Goal: Information Seeking & Learning: Learn about a topic

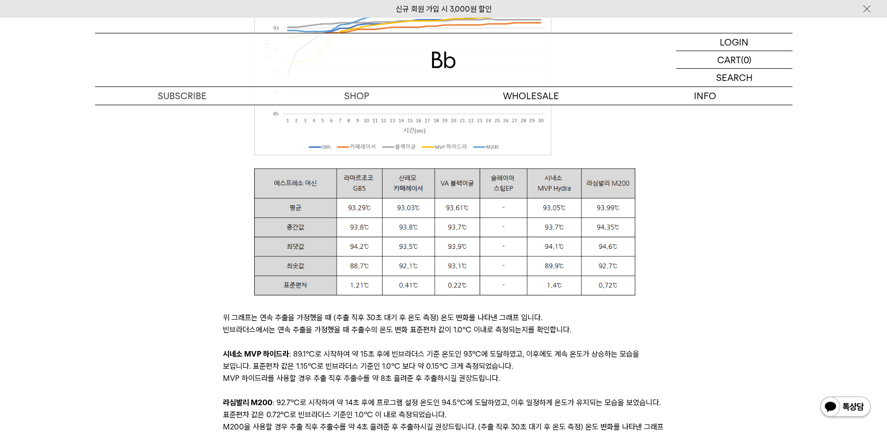
scroll to position [3158, 0]
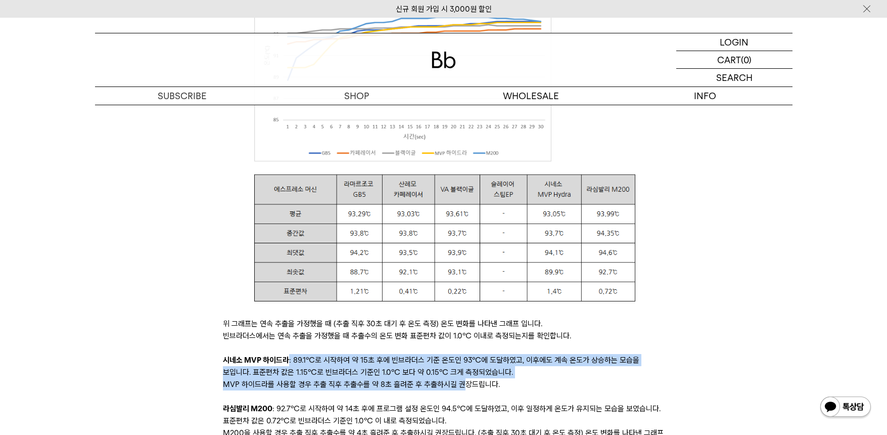
drag, startPoint x: 286, startPoint y: 364, endPoint x: 477, endPoint y: 378, distance: 192.0
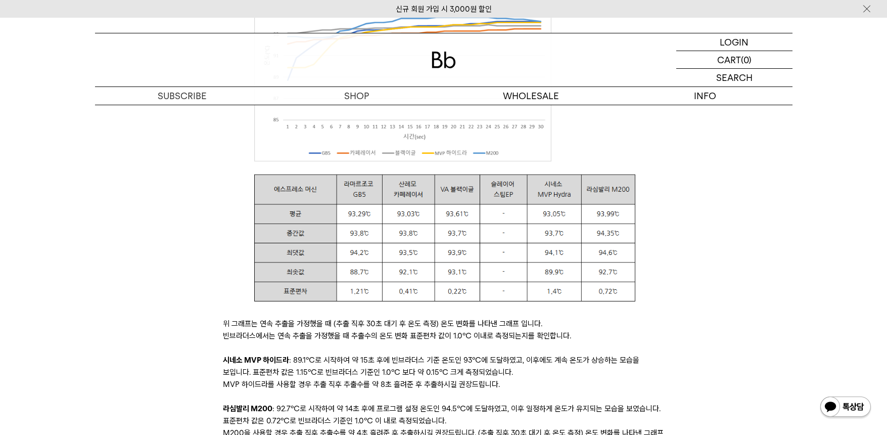
click at [587, 382] on p "MVP 하이드라를 사용할 경우 추출 직후 추출수를 약 8초 흘려준 후 추출하시길 권장드립니다." at bounding box center [443, 384] width 441 height 12
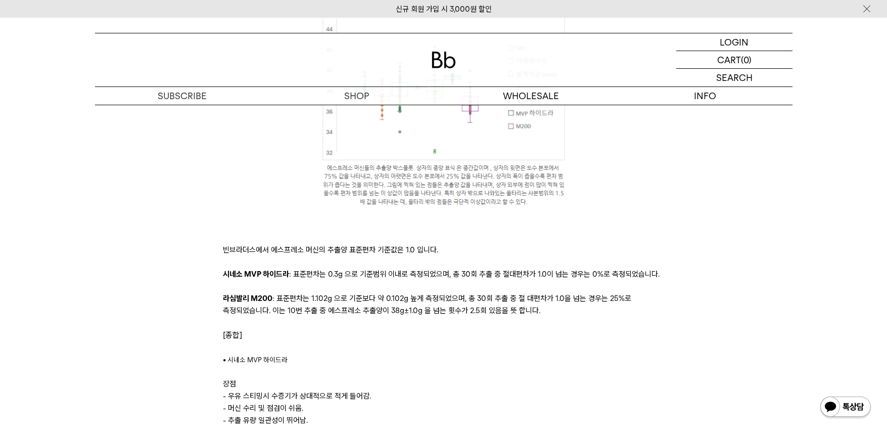
scroll to position [3865, 0]
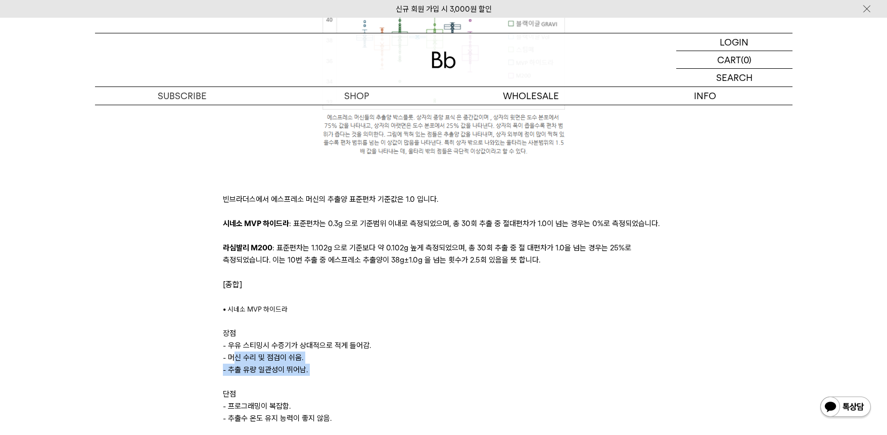
drag, startPoint x: 235, startPoint y: 358, endPoint x: 321, endPoint y: 377, distance: 88.0
click at [340, 383] on p "​" at bounding box center [443, 381] width 441 height 12
drag, startPoint x: 257, startPoint y: 409, endPoint x: 349, endPoint y: 429, distance: 94.6
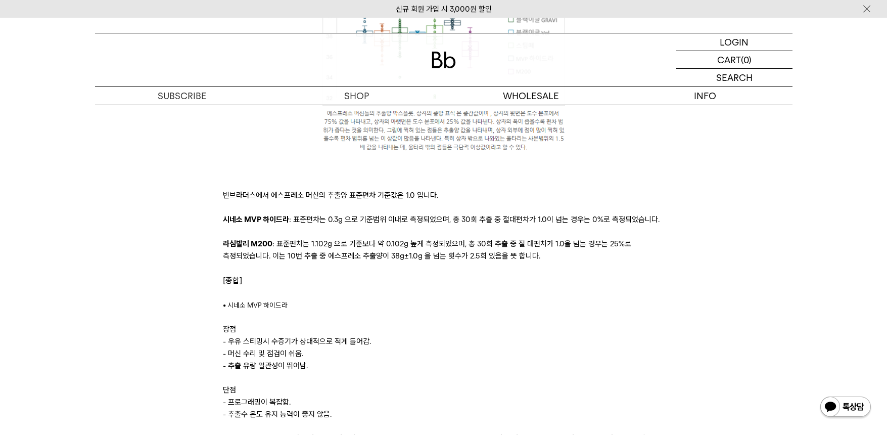
click at [406, 387] on p "단점" at bounding box center [443, 390] width 441 height 12
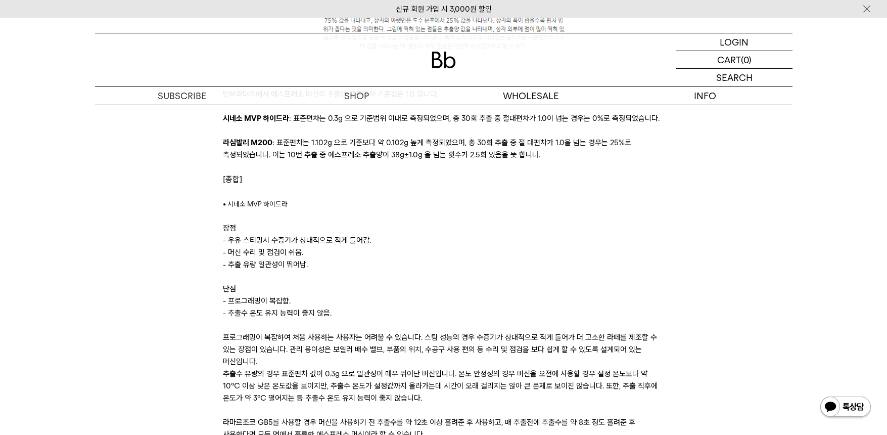
scroll to position [4172, 0]
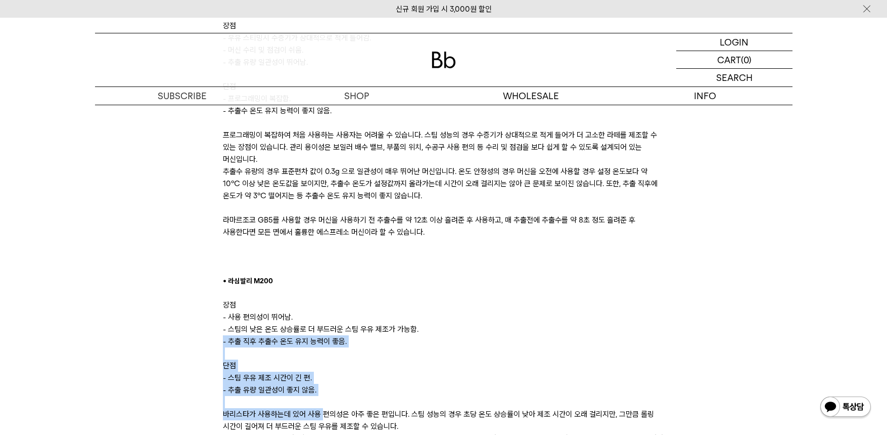
drag, startPoint x: 221, startPoint y: 340, endPoint x: 341, endPoint y: 406, distance: 136.9
click at [403, 365] on p "단점" at bounding box center [443, 365] width 441 height 12
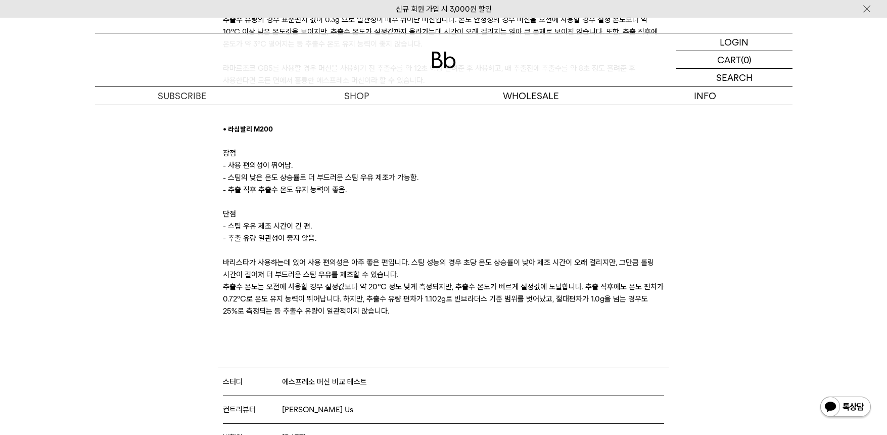
scroll to position [4021, 0]
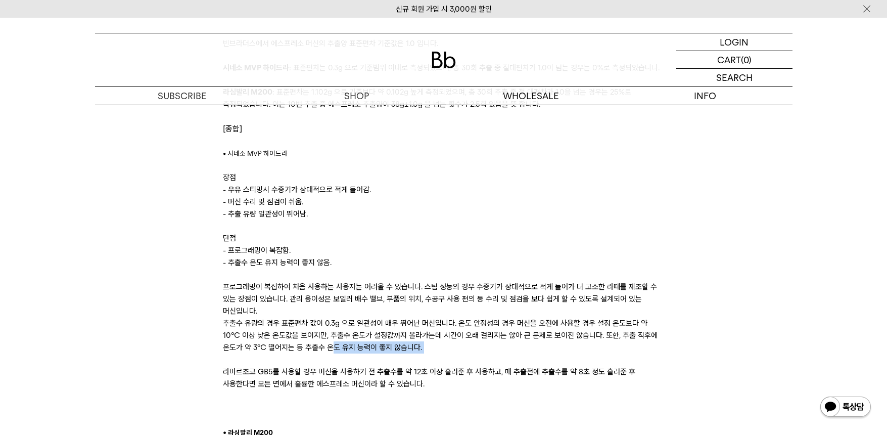
drag, startPoint x: 304, startPoint y: 342, endPoint x: 626, endPoint y: 358, distance: 321.8
click at [626, 358] on p "​" at bounding box center [443, 359] width 441 height 12
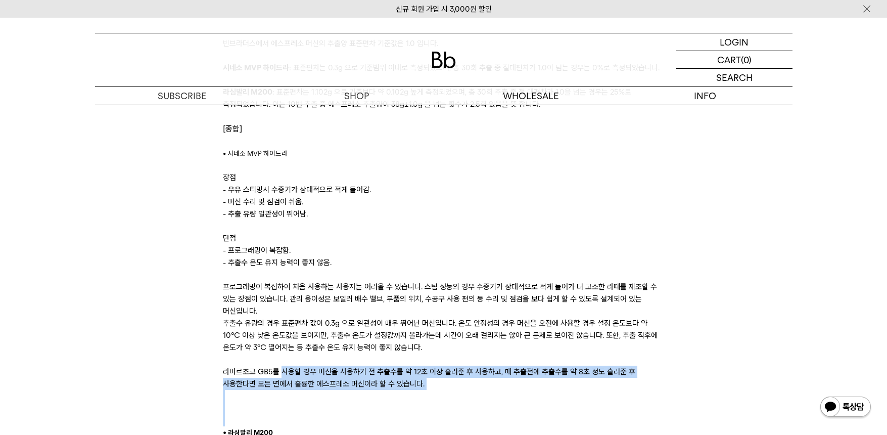
drag, startPoint x: 281, startPoint y: 366, endPoint x: 675, endPoint y: 415, distance: 396.2
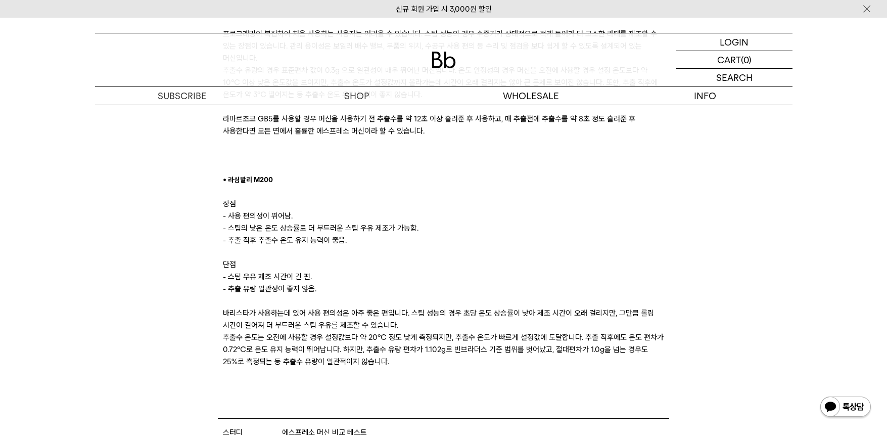
scroll to position [4324, 0]
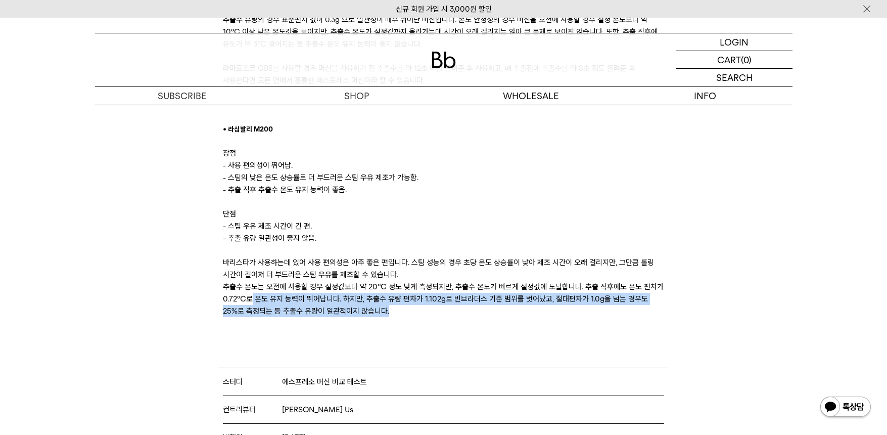
drag, startPoint x: 315, startPoint y: 318, endPoint x: 448, endPoint y: 343, distance: 135.8
